Goal: Task Accomplishment & Management: Complete application form

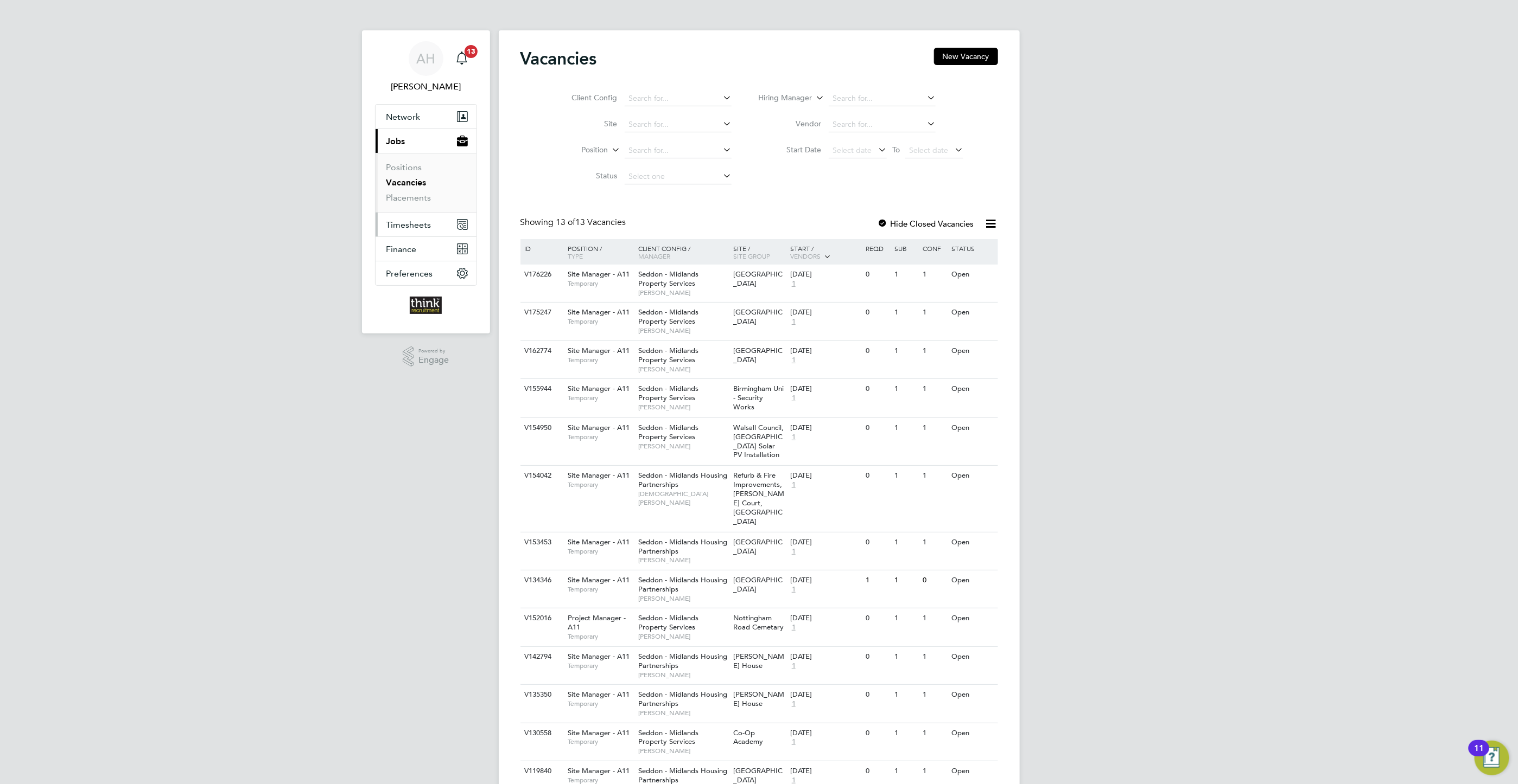
click at [411, 226] on span "Timesheets" at bounding box center [409, 224] width 45 height 10
click at [423, 226] on span "Timesheets" at bounding box center [409, 224] width 45 height 10
click at [416, 192] on link "Timesheets" at bounding box center [409, 191] width 45 height 10
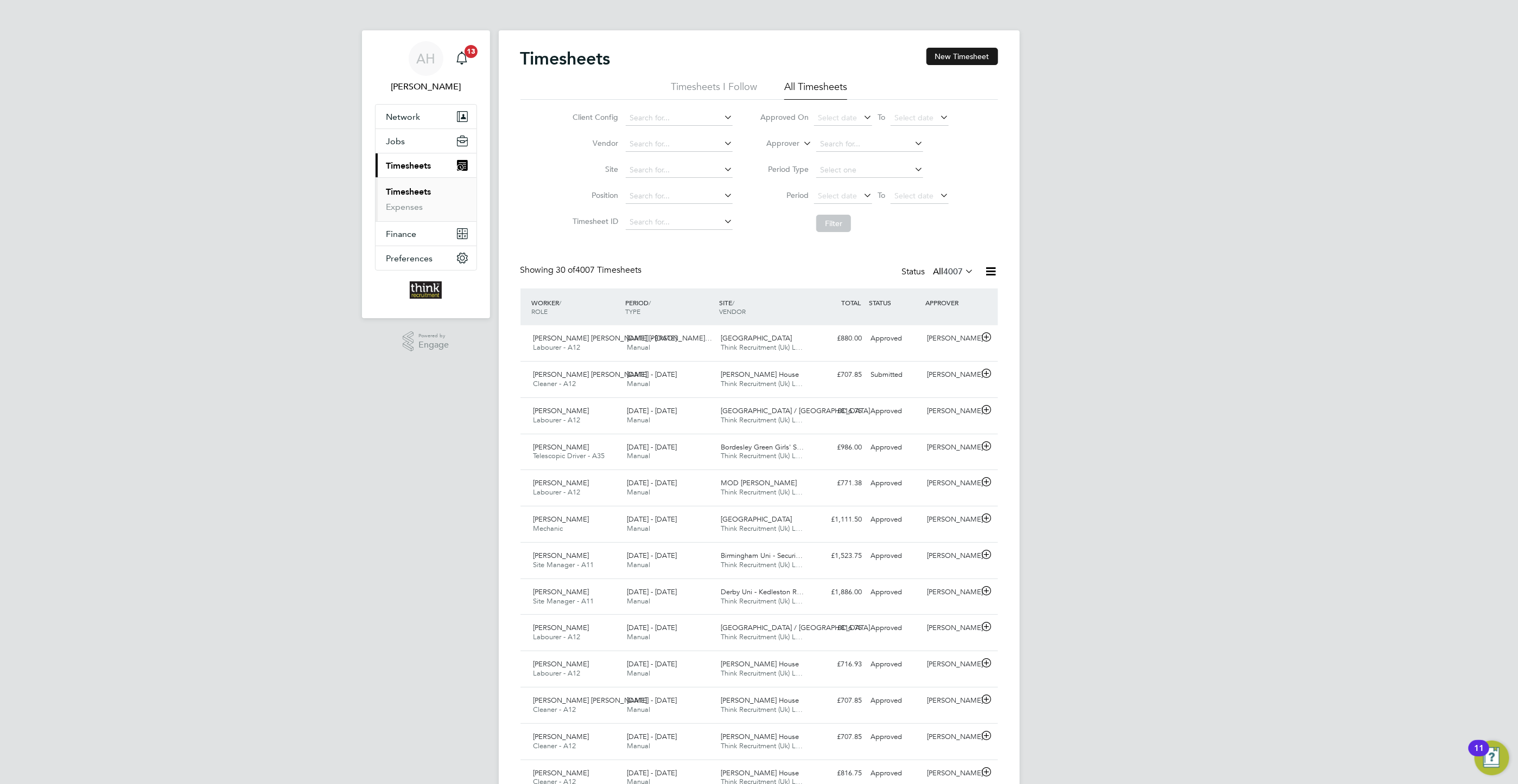
click at [945, 52] on button "New Timesheet" at bounding box center [962, 56] width 72 height 18
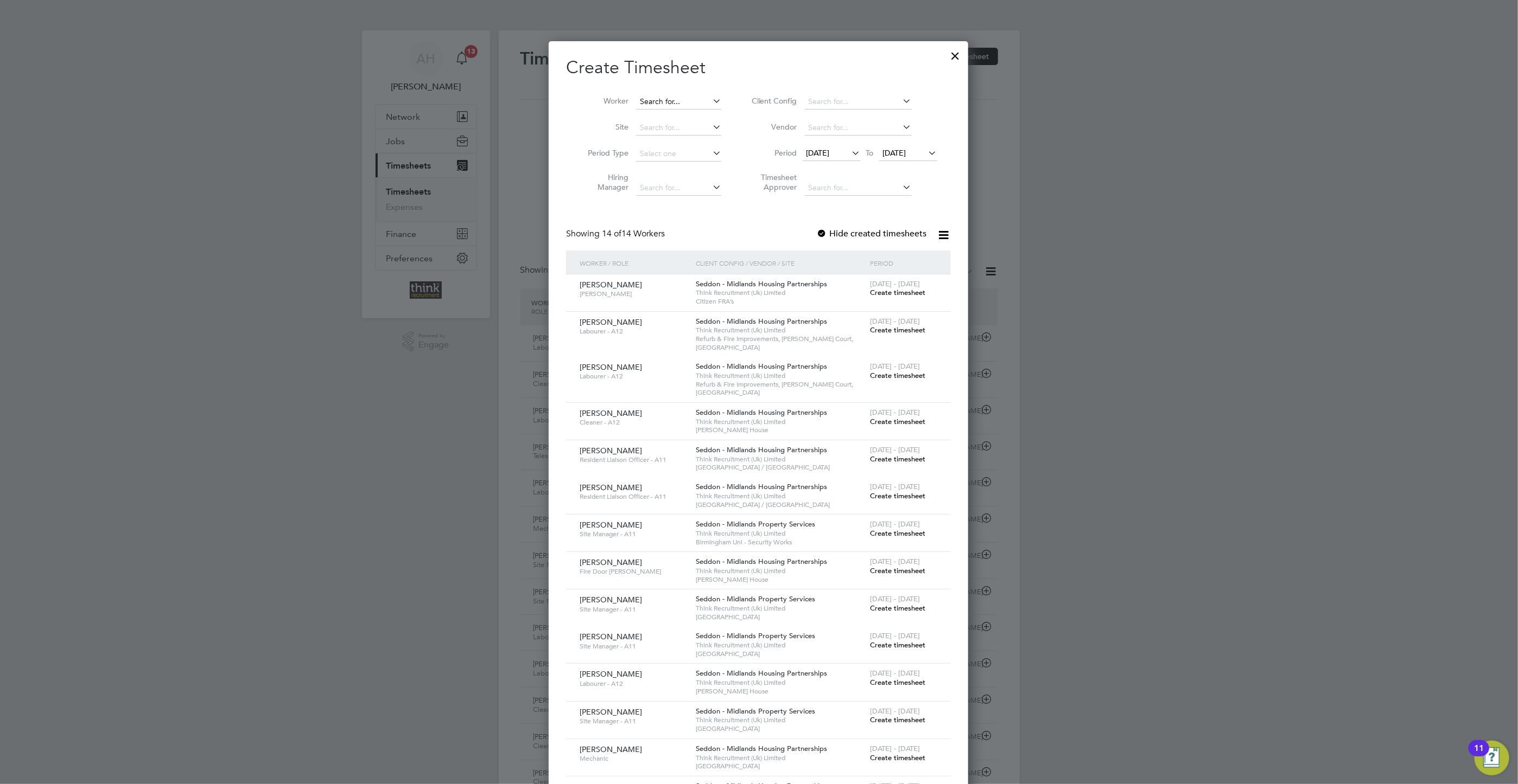
click at [649, 99] on input at bounding box center [678, 102] width 85 height 15
click at [687, 113] on li "[PERSON_NAME] ers" at bounding box center [683, 116] width 96 height 15
type input "[PERSON_NAME]"
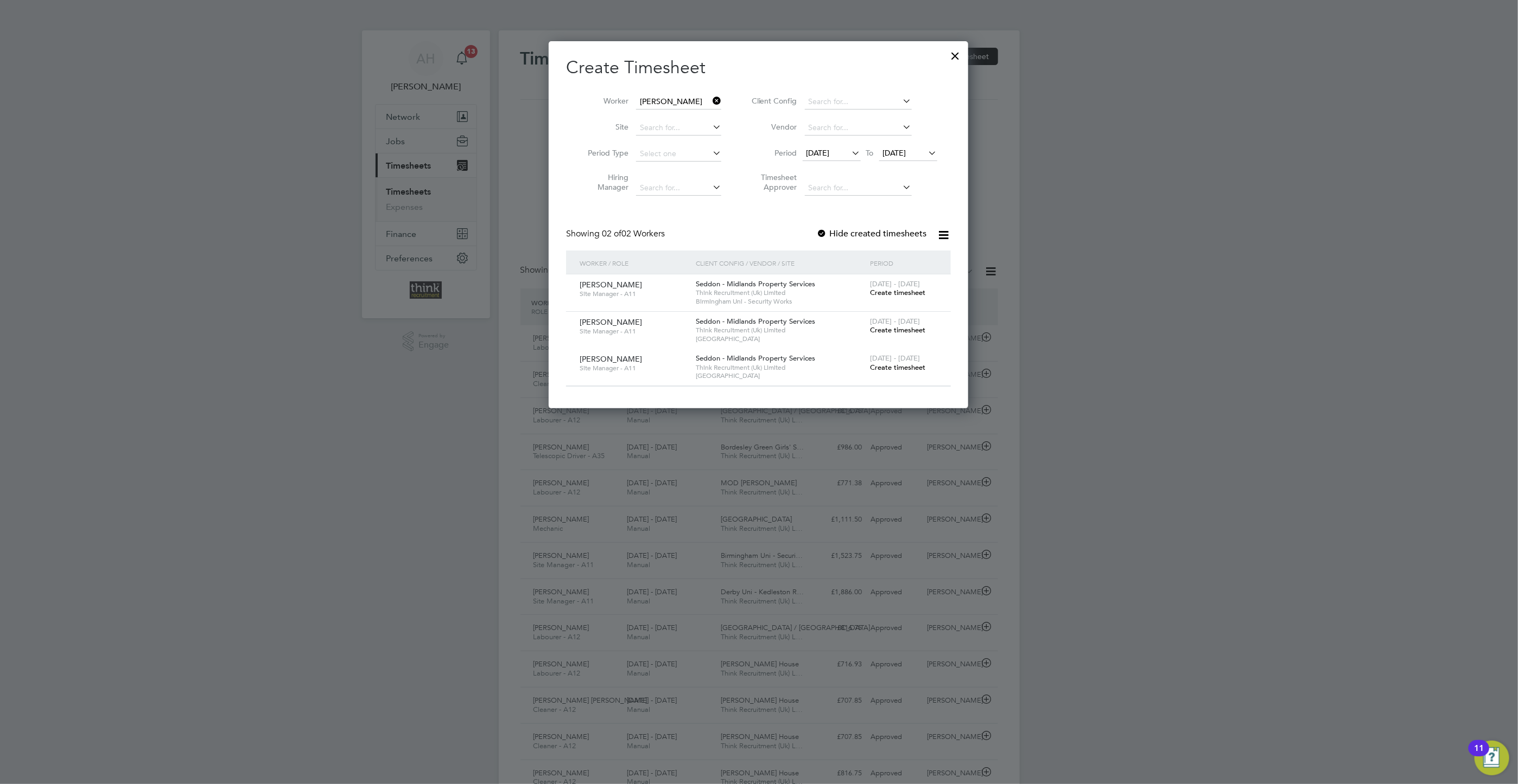
click at [879, 296] on span "Create timesheet" at bounding box center [898, 293] width 56 height 9
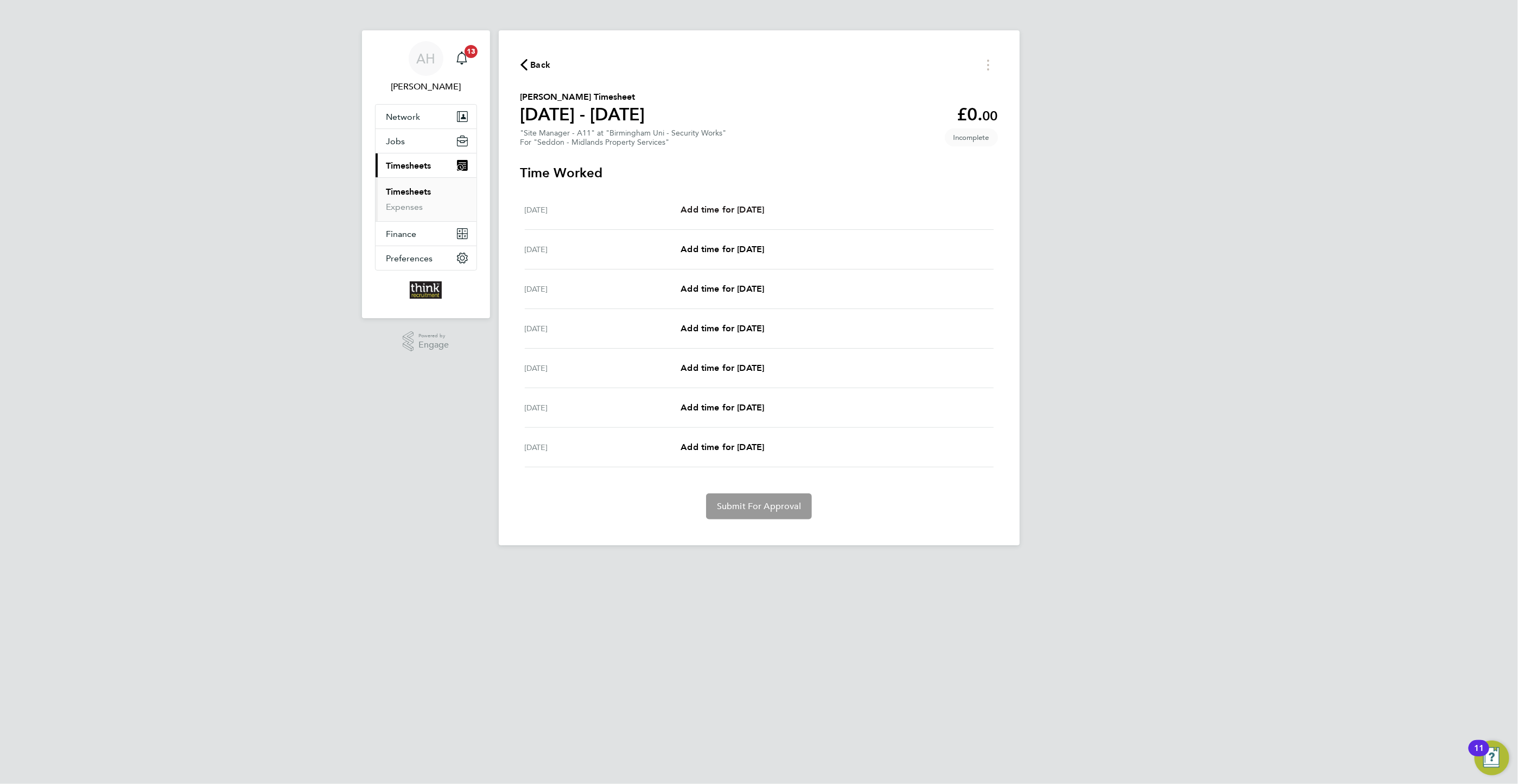
click at [718, 212] on span "Add time for [DATE]" at bounding box center [722, 209] width 83 height 10
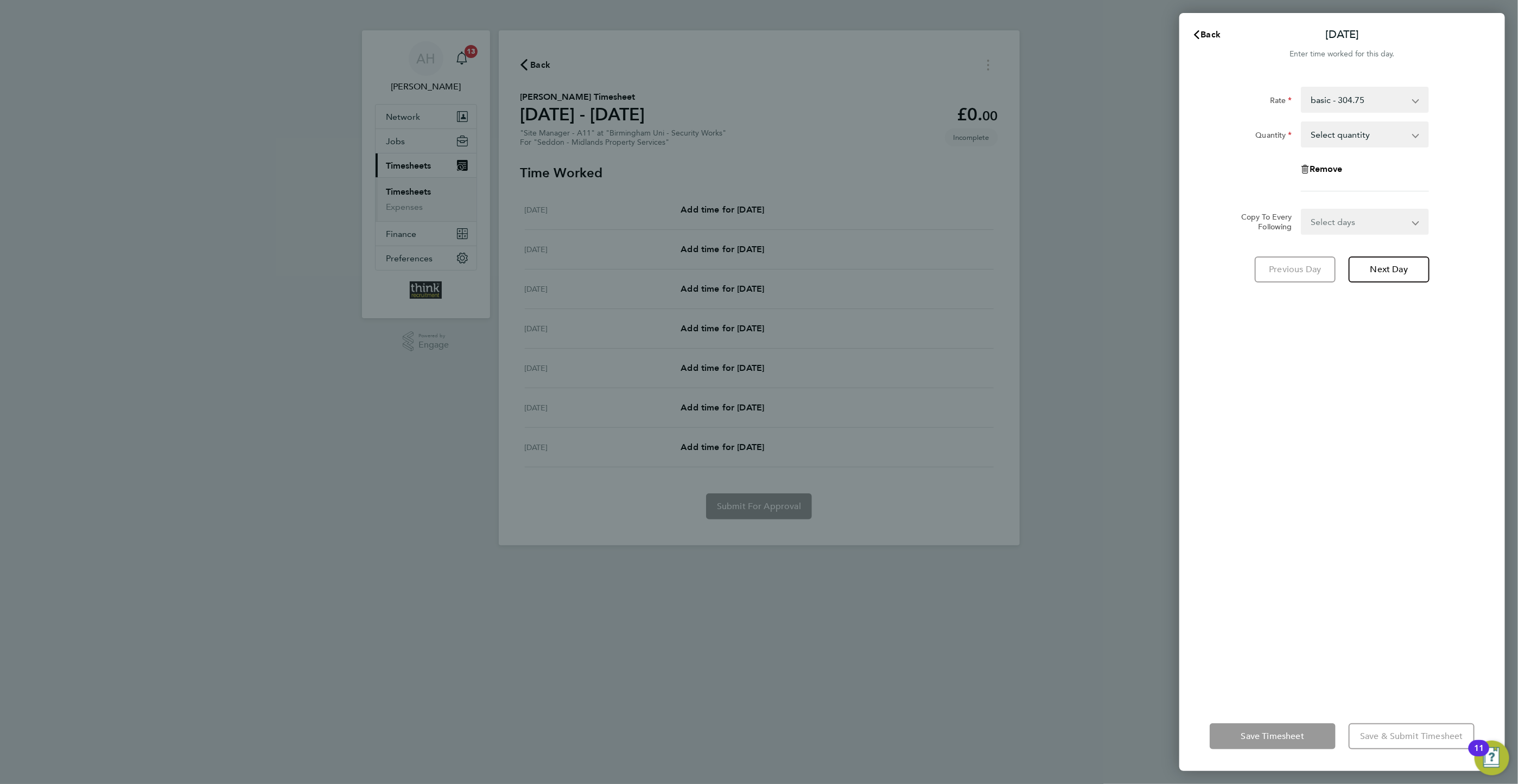
click at [1335, 136] on select "Select quantity 0.5 1" at bounding box center [1358, 134] width 113 height 24
select select "1"
click at [1302, 123] on select "Select quantity 0.5 1" at bounding box center [1358, 134] width 113 height 24
click at [1415, 224] on select "Select days Day Weekday (Mon-Fri) Weekend (Sat-Sun) [DATE] [DATE] [DATE] [DATE]…" at bounding box center [1359, 221] width 114 height 24
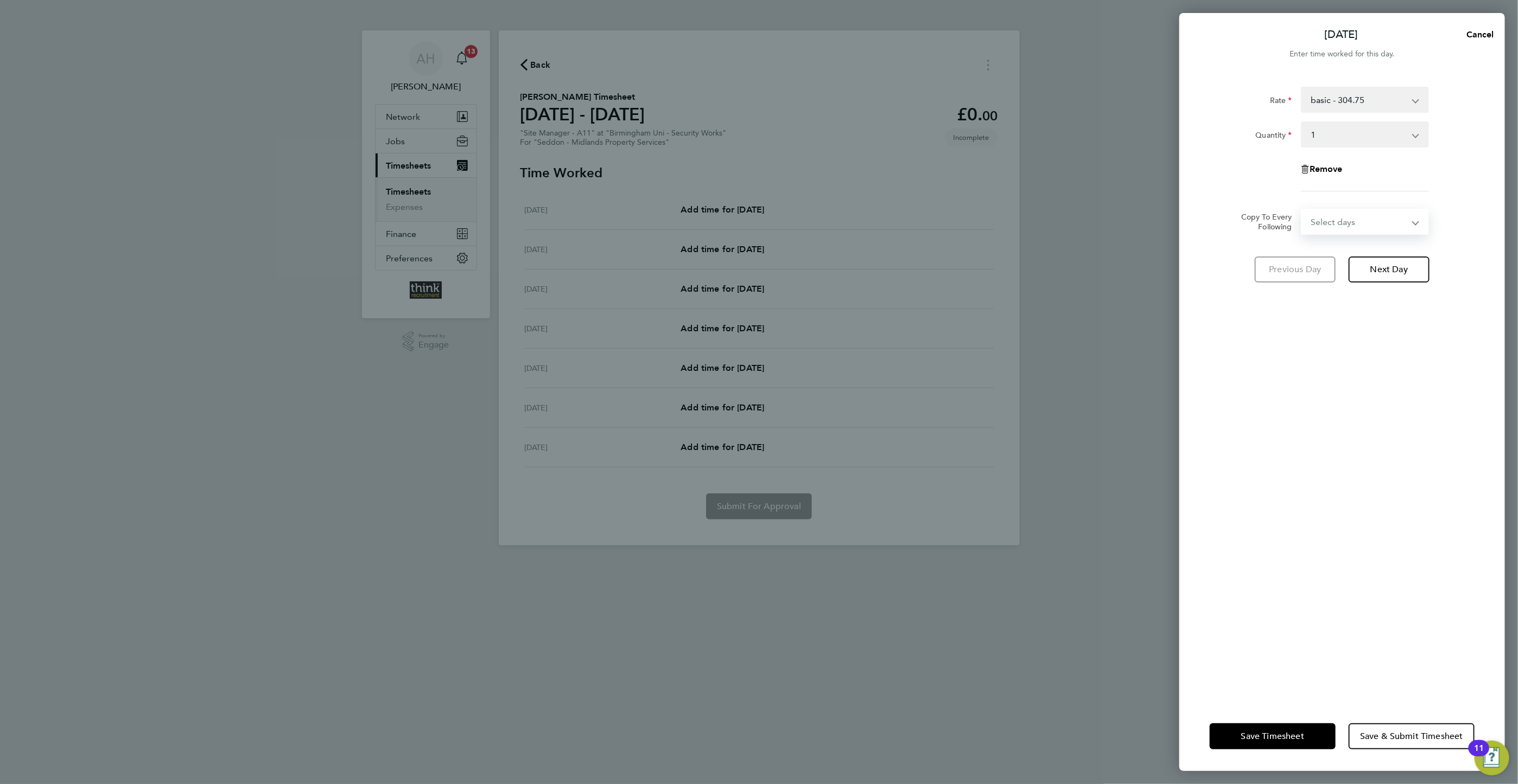
select select "WEEKDAY"
click at [1302, 210] on select "Select days Day Weekday (Mon-Fri) Weekend (Sat-Sun) [DATE] [DATE] [DATE] [DATE]…" at bounding box center [1359, 221] width 114 height 24
select select "[DATE]"
click at [1379, 322] on button "Next Day" at bounding box center [1388, 318] width 81 height 26
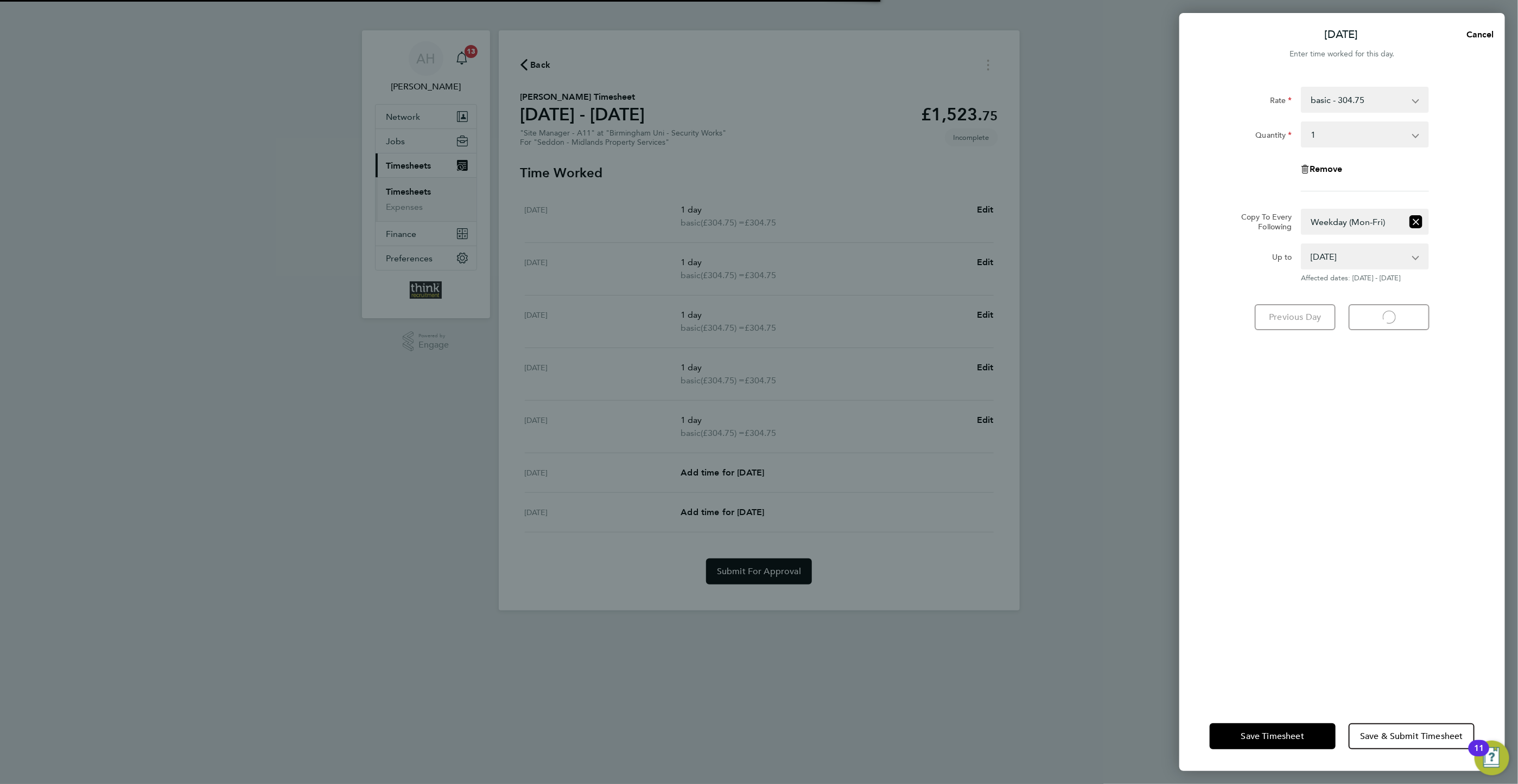
select select "1"
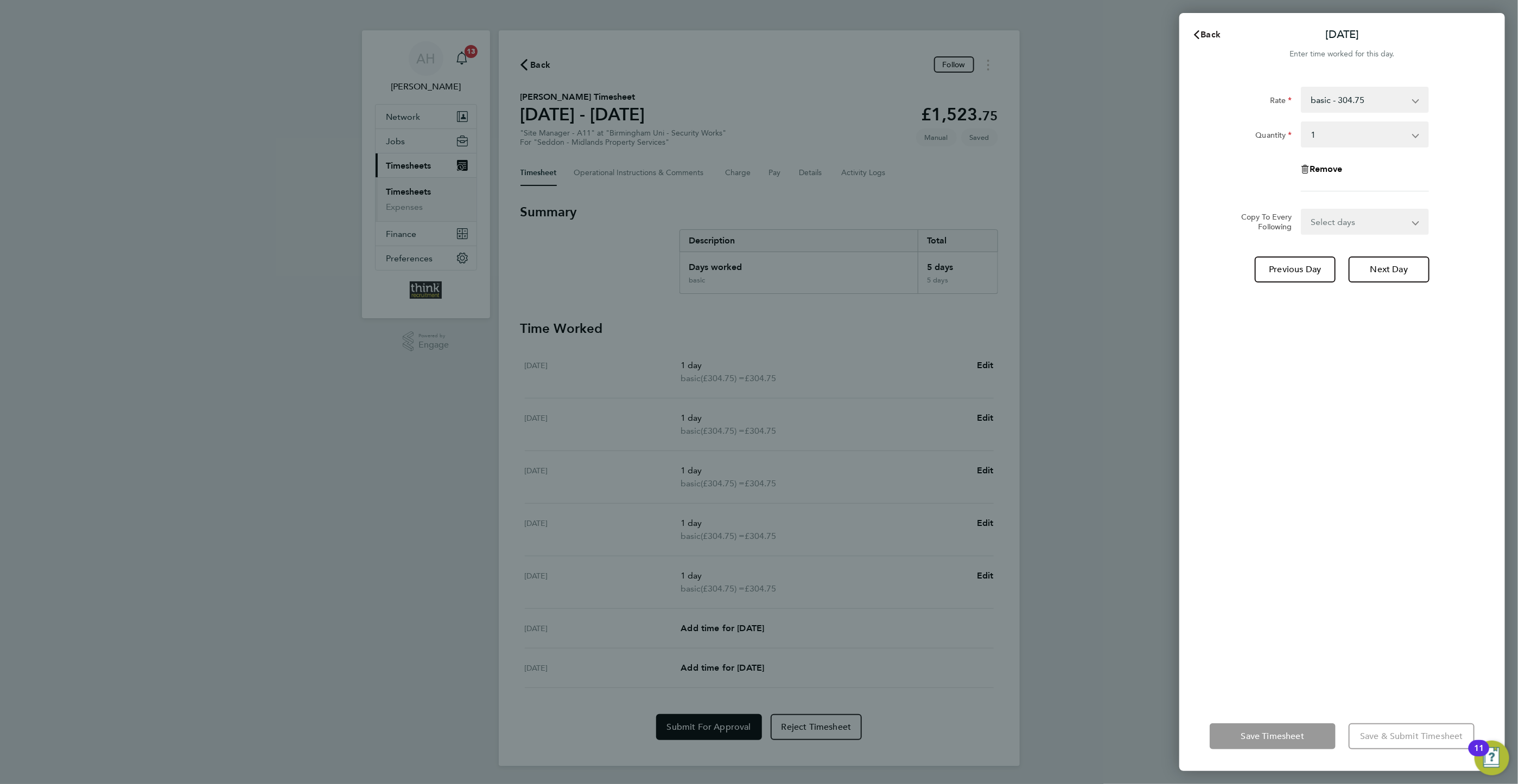
click at [1208, 38] on span "Back" at bounding box center [1211, 34] width 20 height 10
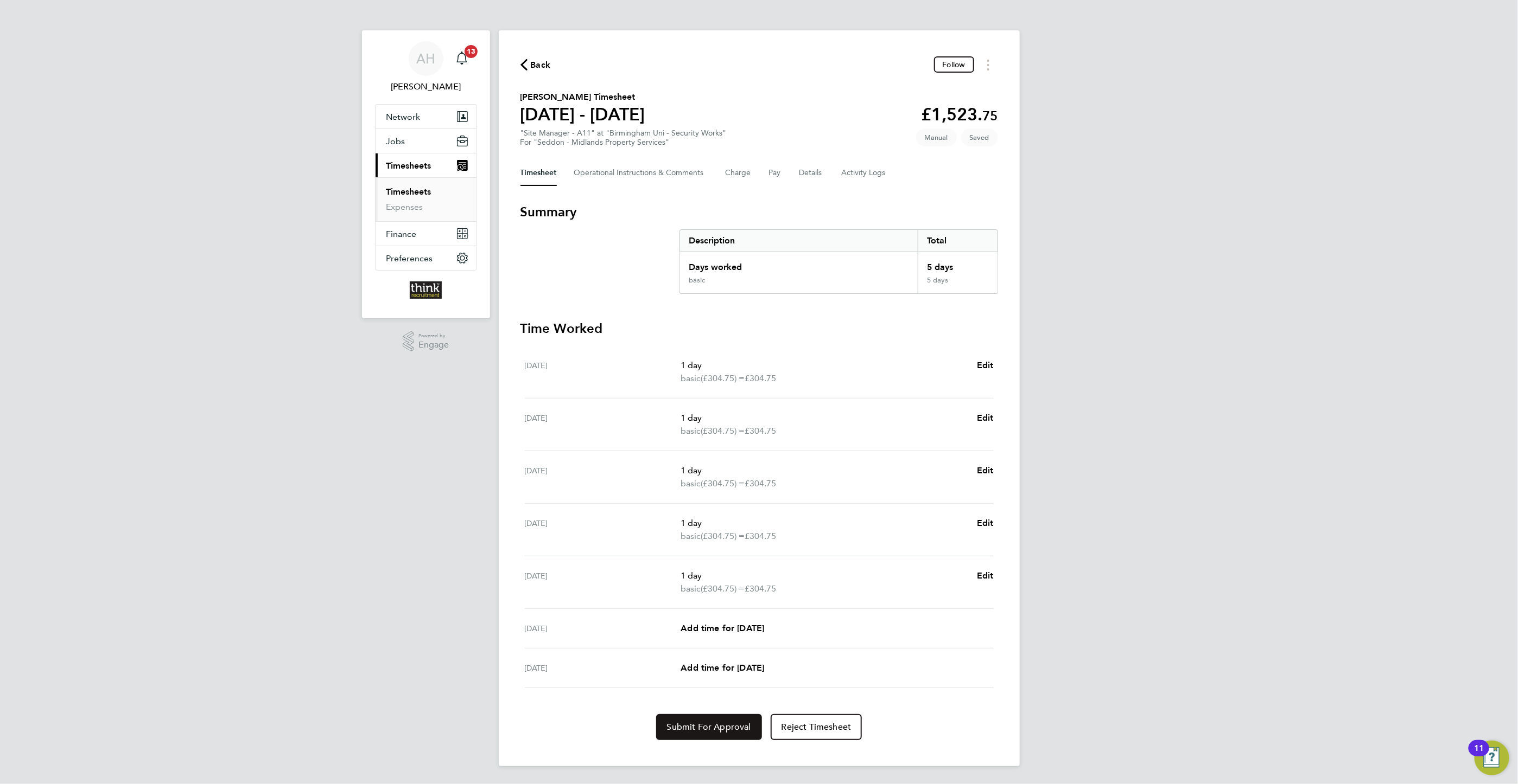
click at [703, 725] on span "Submit For Approval" at bounding box center [709, 727] width 84 height 11
